Goal: Navigation & Orientation: Find specific page/section

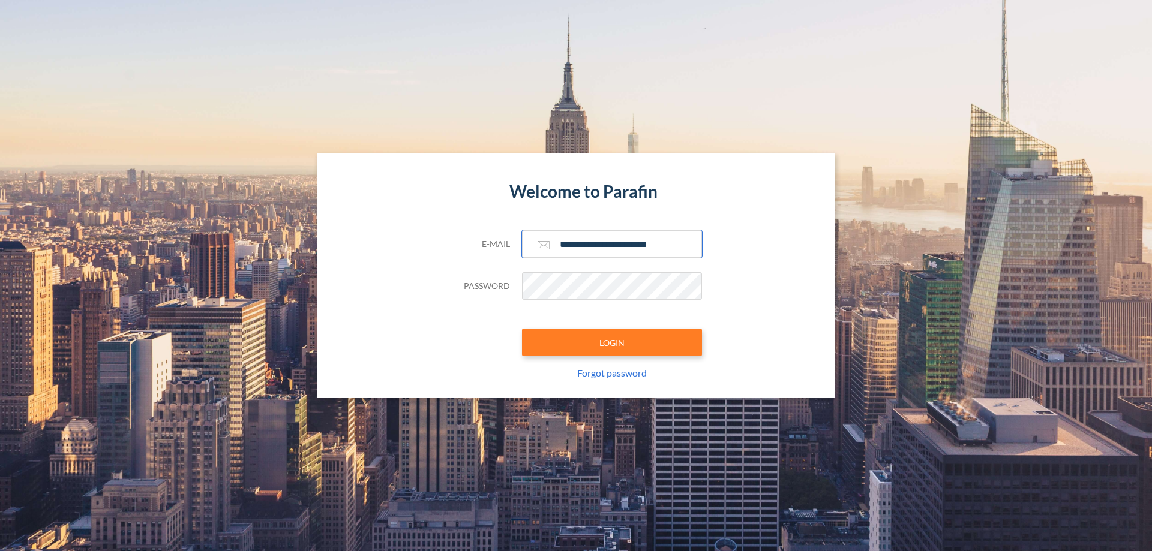
type input "**********"
click at [612, 342] on button "LOGIN" at bounding box center [612, 343] width 180 height 28
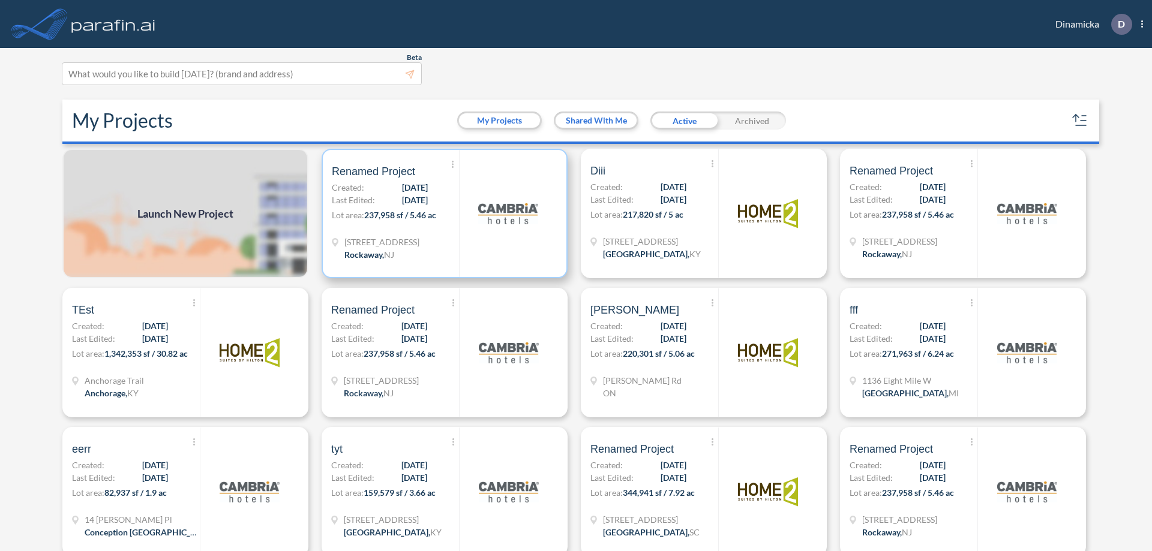
scroll to position [3, 0]
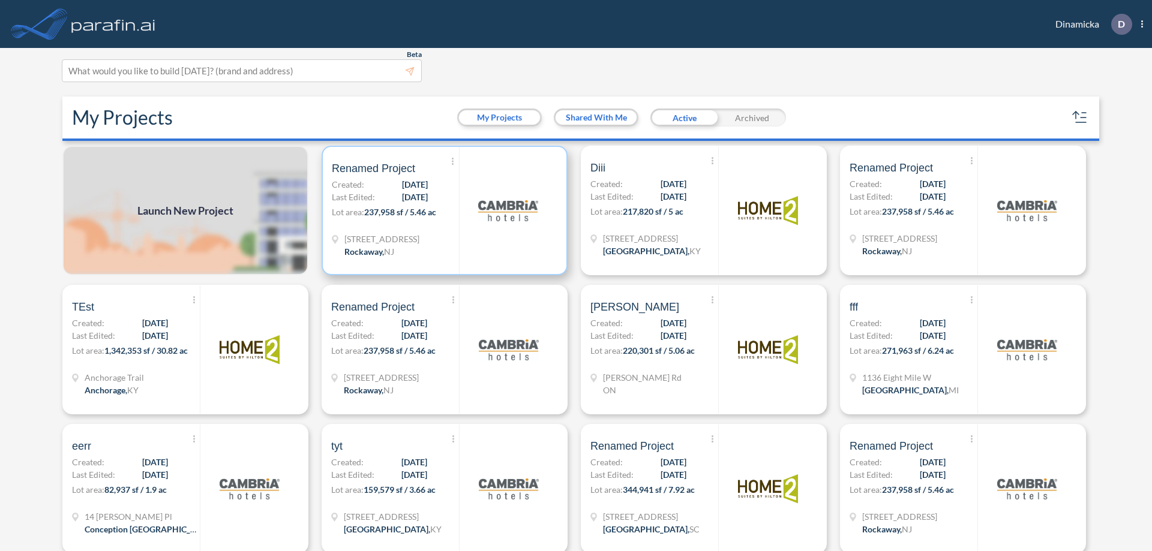
click at [442, 211] on p "Lot area: 237,958 sf / 5.46 ac" at bounding box center [395, 214] width 127 height 17
